Goal: Task Accomplishment & Management: Manage account settings

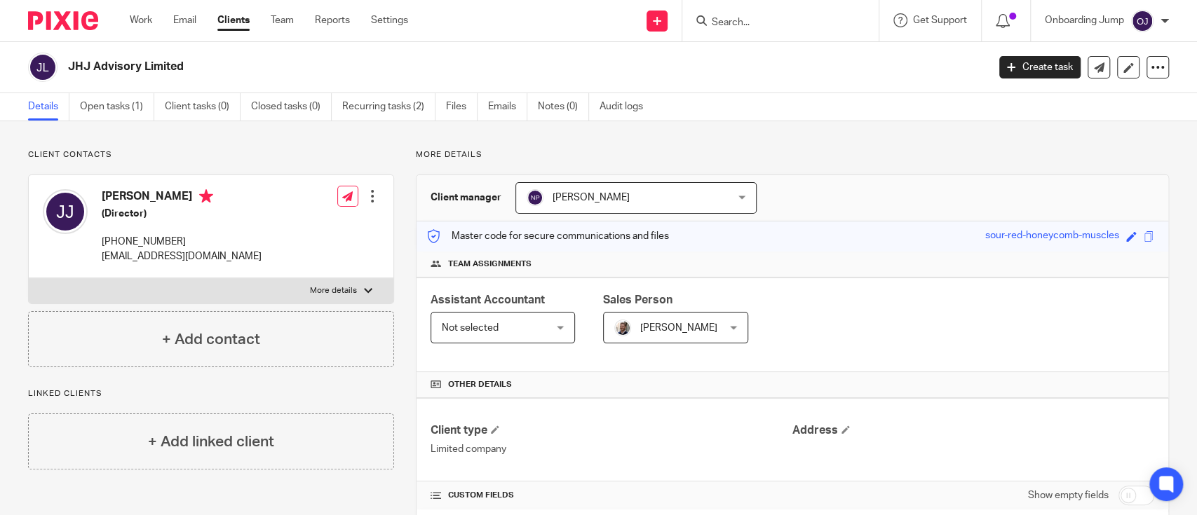
scroll to position [342, 0]
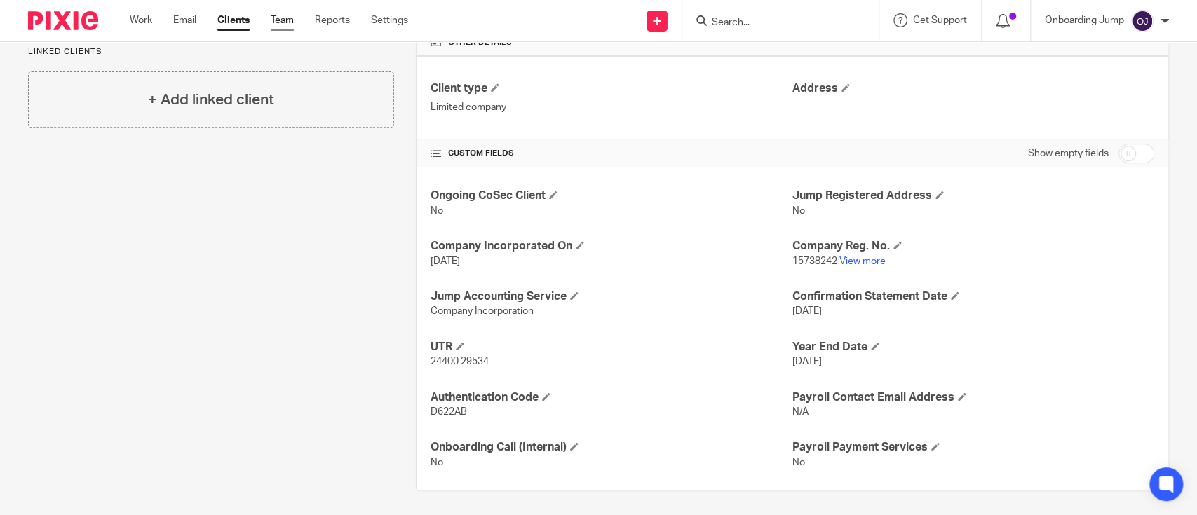
click at [280, 18] on link "Team" at bounding box center [282, 20] width 23 height 14
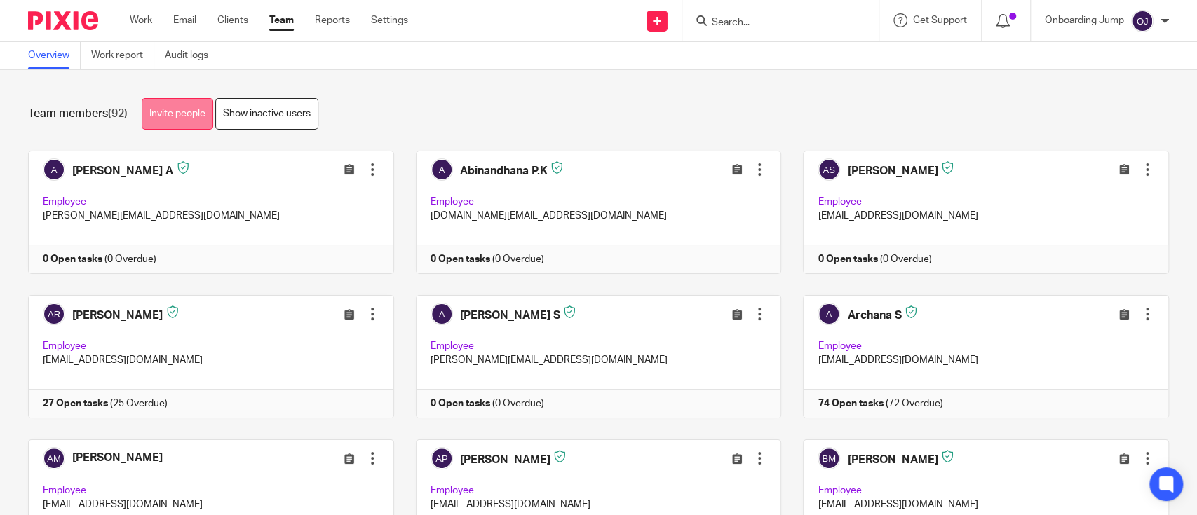
click at [175, 109] on link "Invite people" at bounding box center [178, 114] width 72 height 32
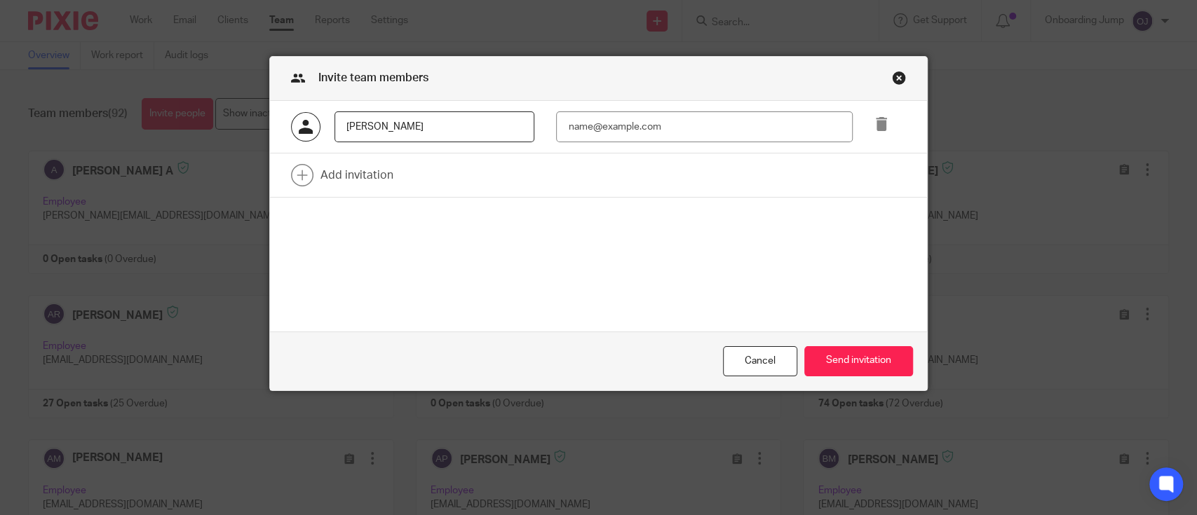
type input "[PERSON_NAME]"
type input "J"
click at [494, 125] on input "[PERSON_NAME]" at bounding box center [435, 128] width 200 height 32
type input "[PERSON_NAME]"
click at [628, 126] on input "email" at bounding box center [704, 128] width 297 height 32
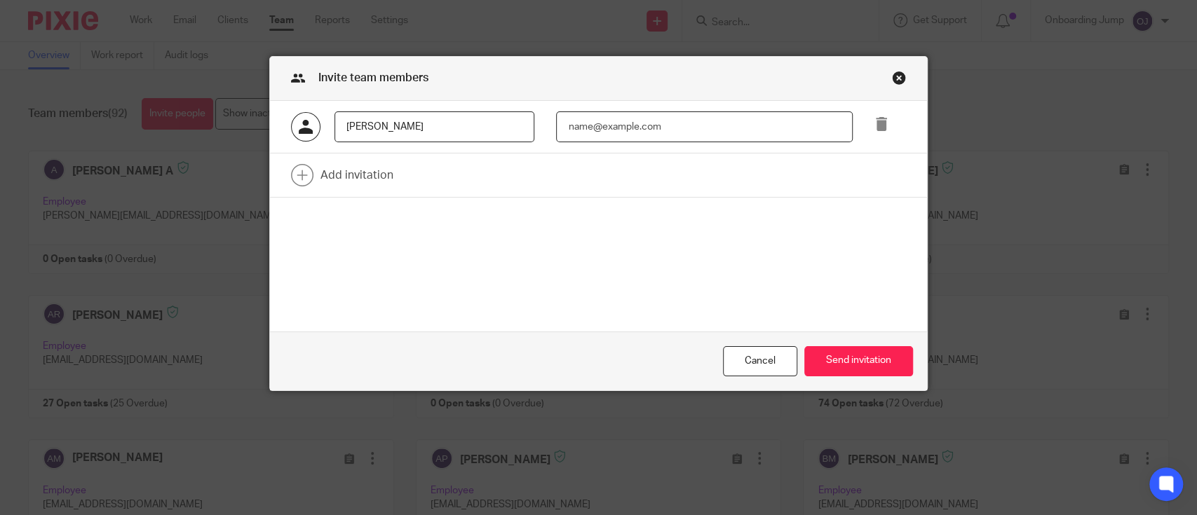
paste input "[PERSON_NAME][EMAIL_ADDRESS][DOMAIN_NAME]"
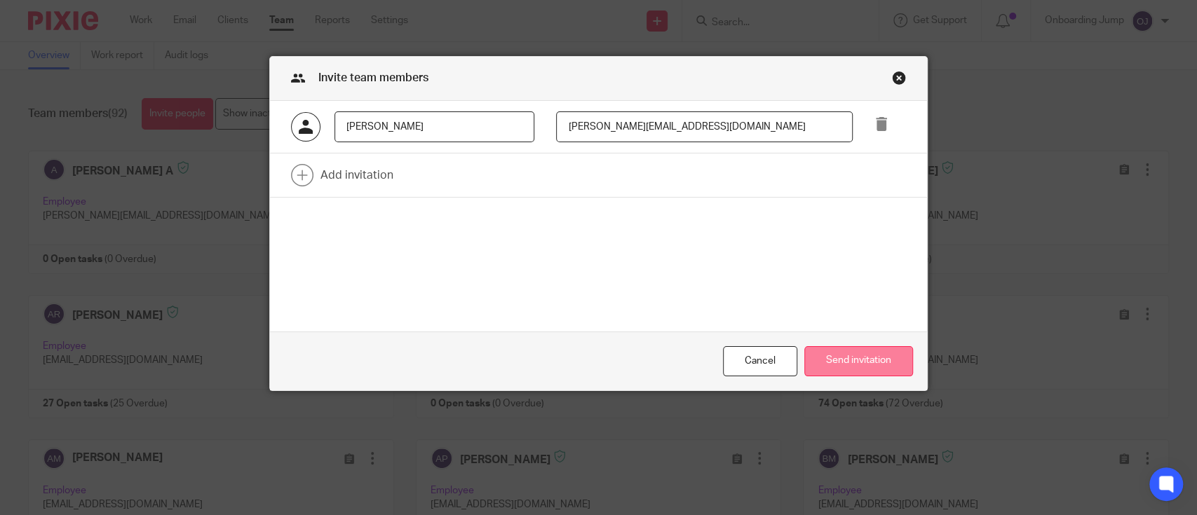
type input "[PERSON_NAME][EMAIL_ADDRESS][DOMAIN_NAME]"
click at [839, 353] on button "Send invitation" at bounding box center [858, 361] width 109 height 30
